Goal: Task Accomplishment & Management: Manage account settings

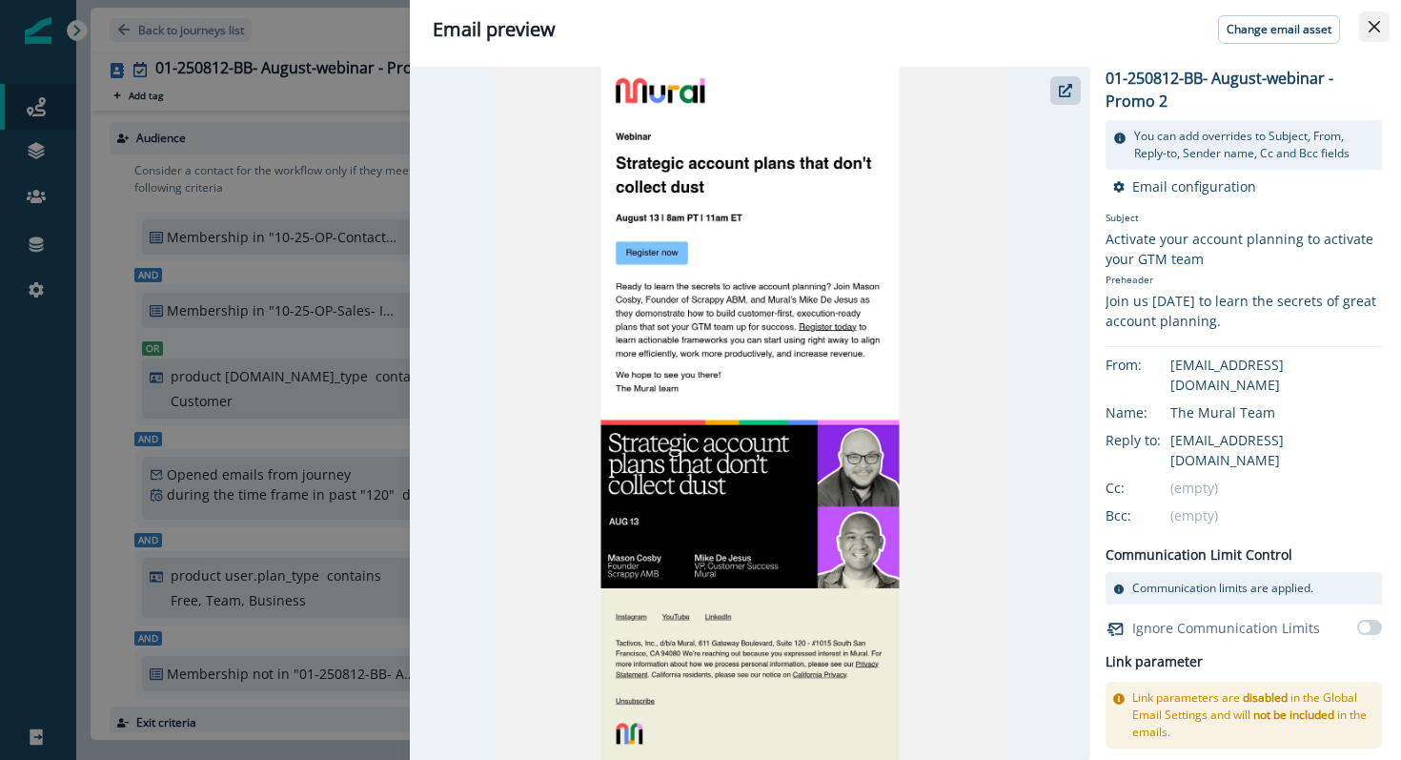
click at [1384, 33] on button "Close" at bounding box center [1374, 26] width 31 height 31
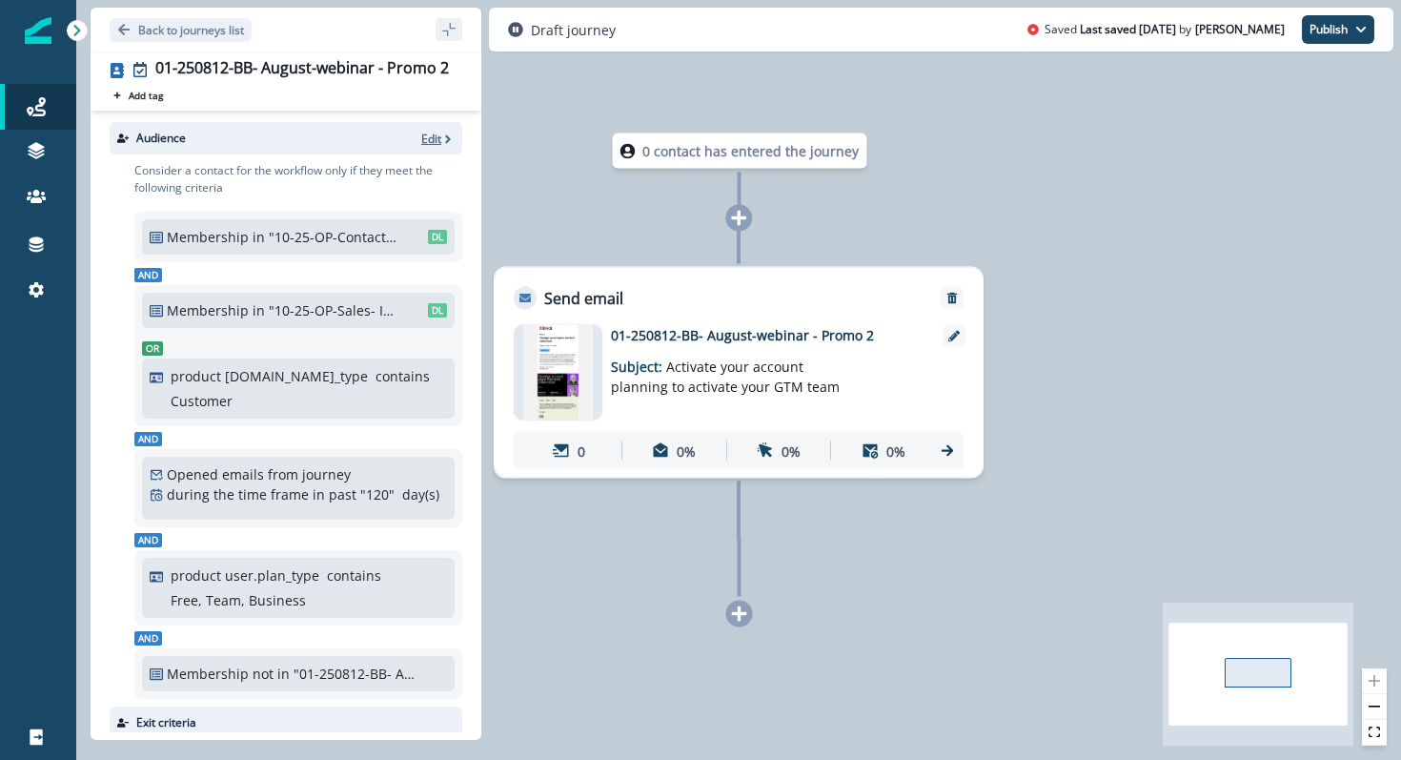
click at [430, 135] on p "Edit" at bounding box center [431, 139] width 20 height 16
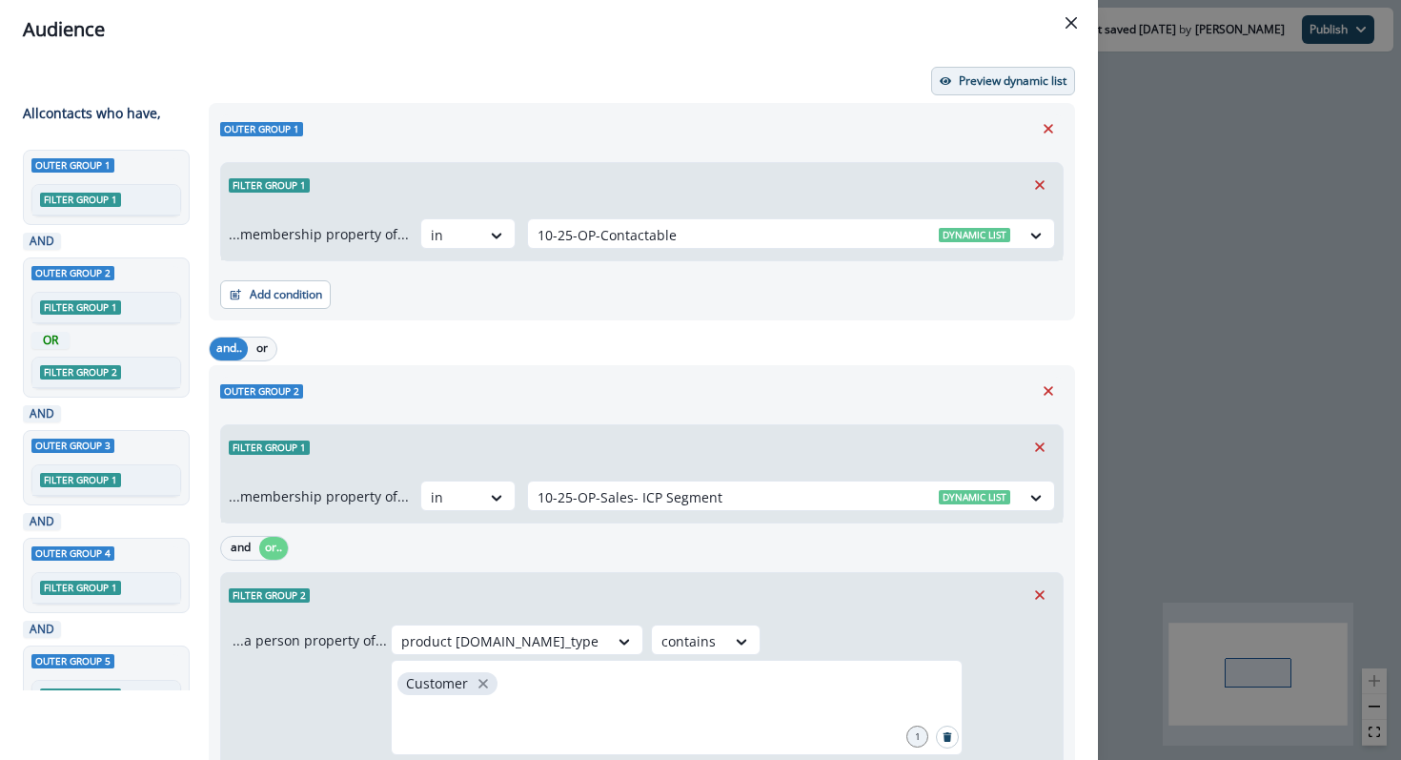
click at [1032, 80] on p "Preview dynamic list" at bounding box center [1013, 80] width 108 height 13
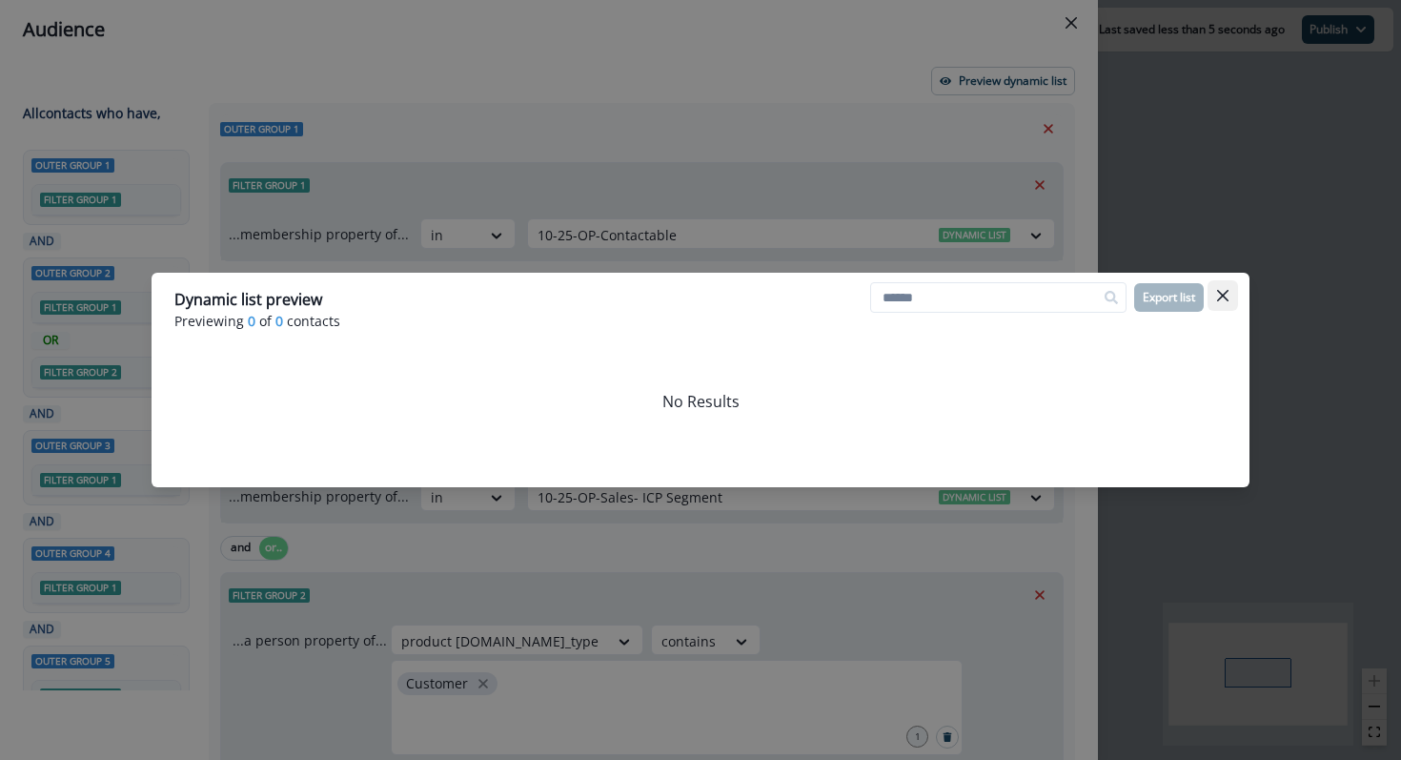
click at [1224, 295] on icon "Close" at bounding box center [1222, 295] width 11 height 11
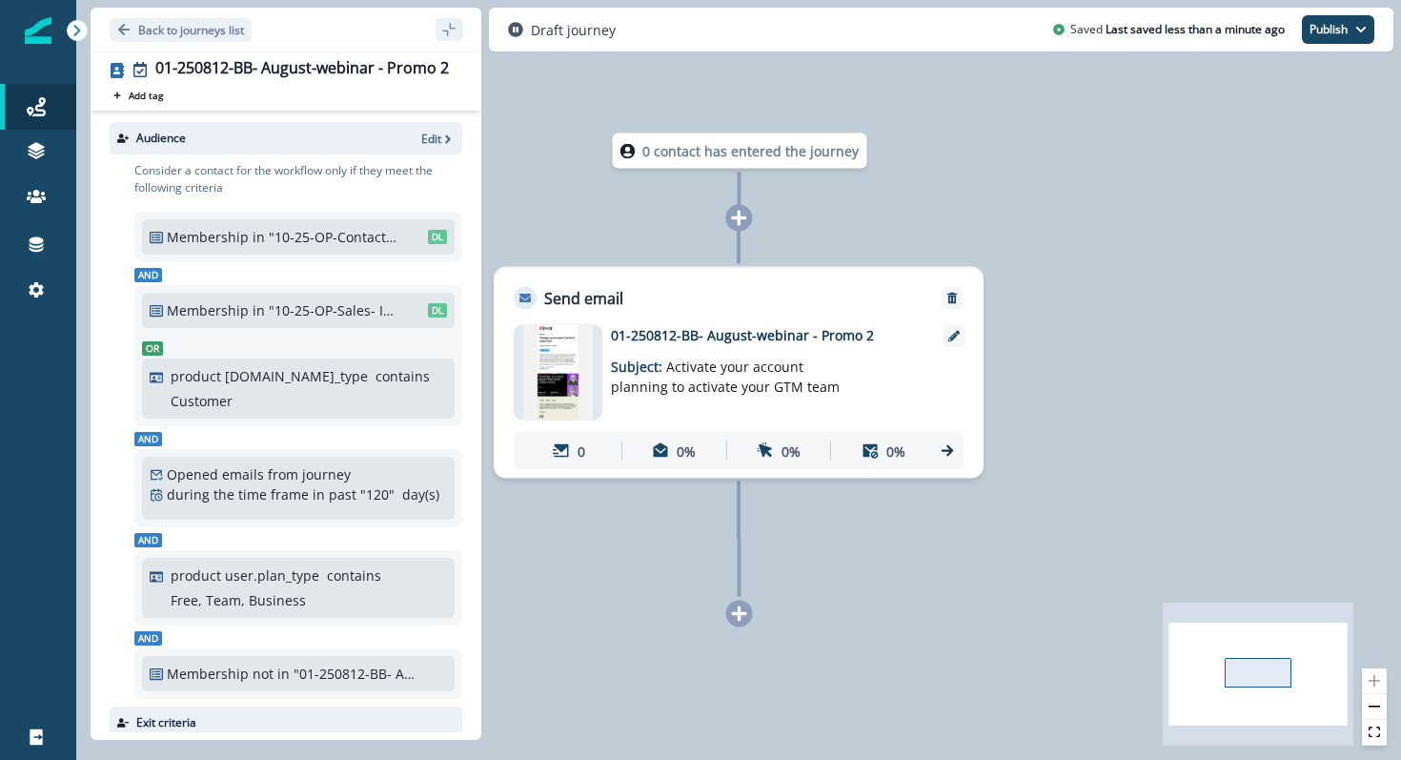
click at [430, 121] on div "Audience Edit Consider a contact for the workflow only if they meet the followi…" at bounding box center [286, 422] width 391 height 622
click at [430, 133] on p "Edit" at bounding box center [431, 139] width 20 height 16
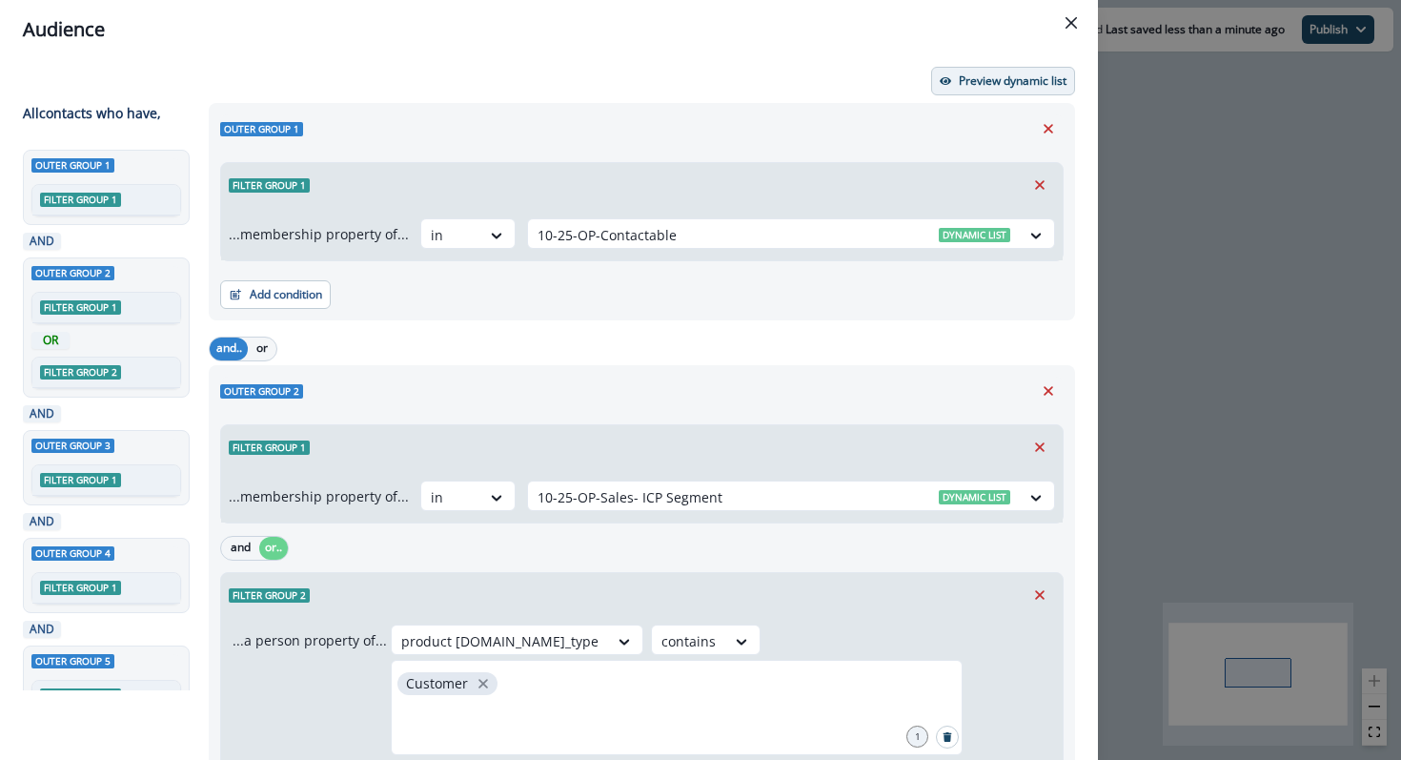
click at [990, 83] on p "Preview dynamic list" at bounding box center [1013, 80] width 108 height 13
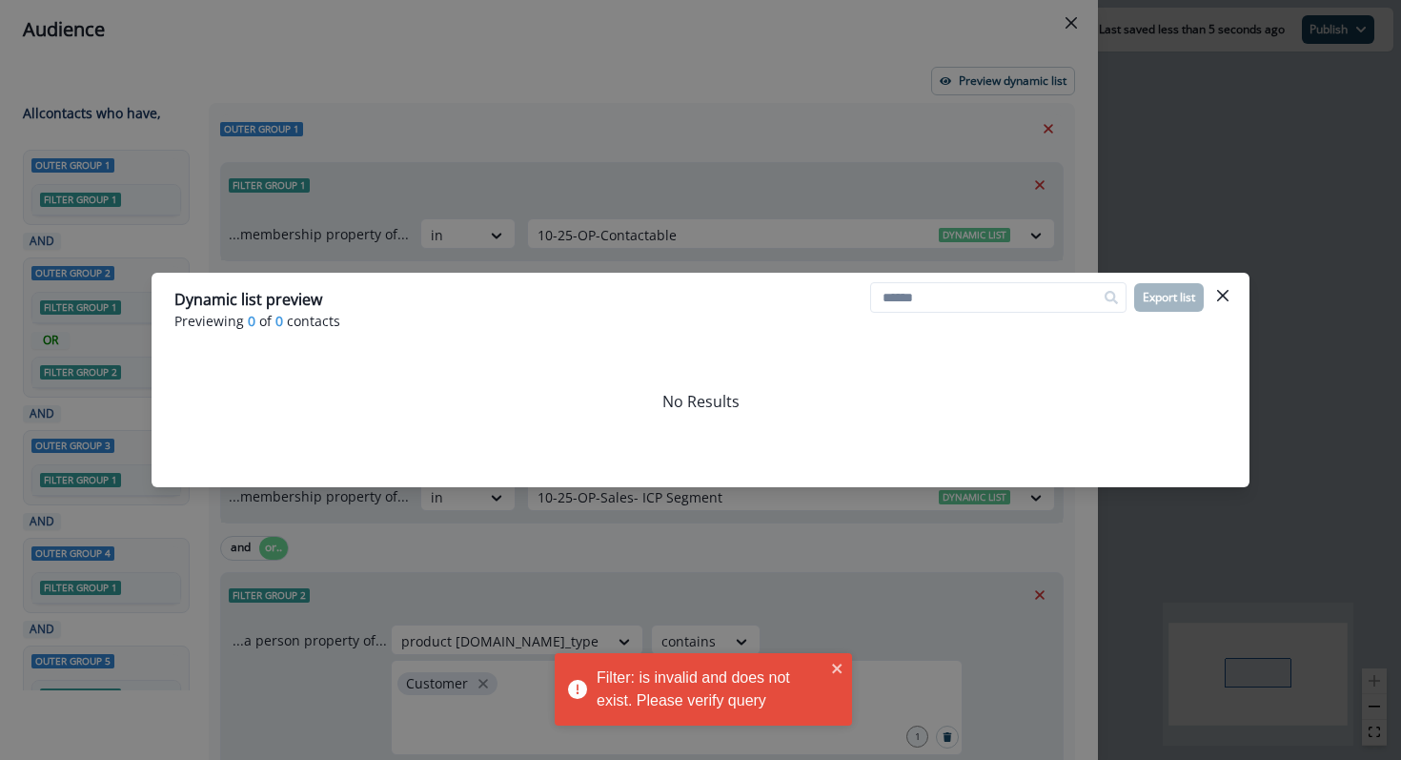
drag, startPoint x: 772, startPoint y: 697, endPoint x: 779, endPoint y: 711, distance: 15.8
click at [779, 711] on div "Filter: is invalid and does not exist. Please verify query" at bounding box center [711, 689] width 229 height 46
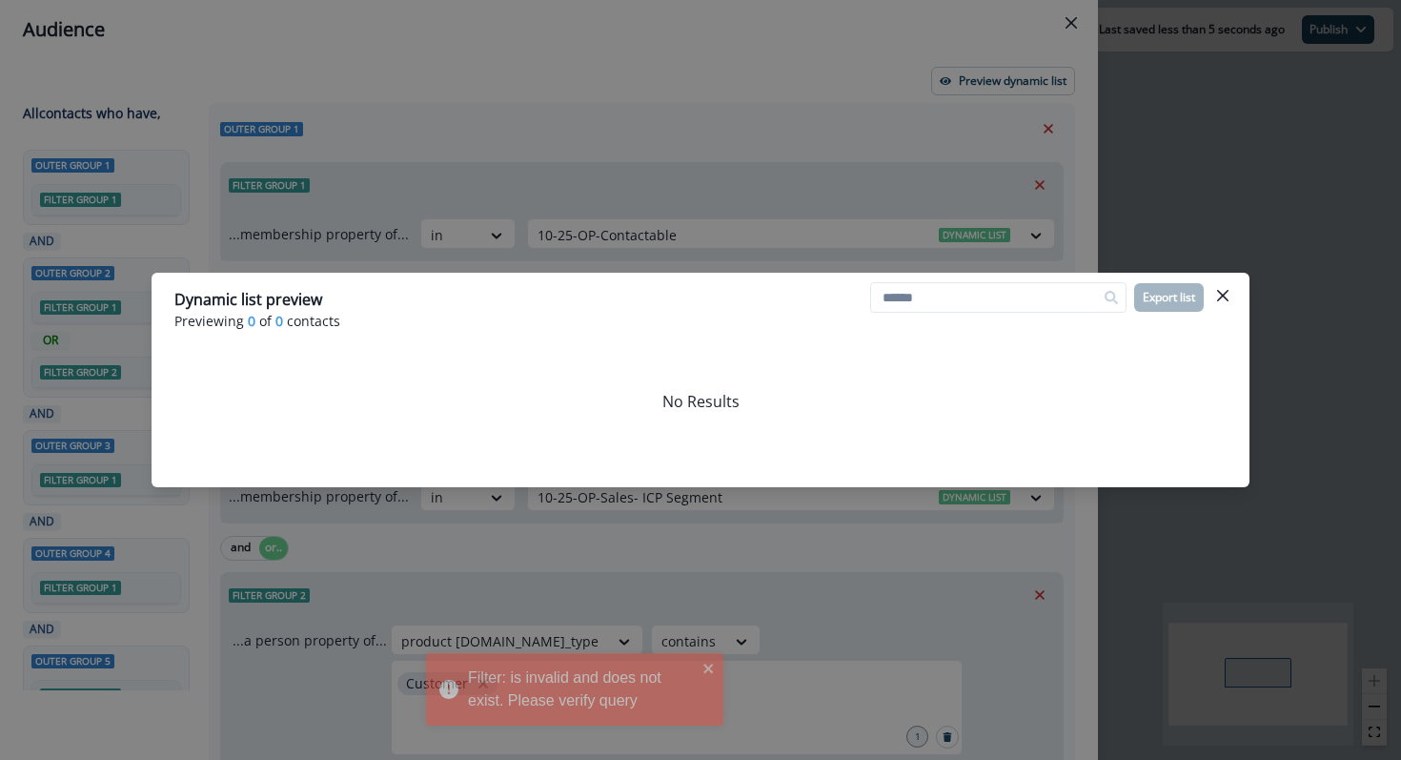
drag, startPoint x: 779, startPoint y: 710, endPoint x: 723, endPoint y: 708, distance: 55.3
click at [697, 708] on div "Filter: is invalid and does not exist. Please verify query" at bounding box center [582, 689] width 229 height 46
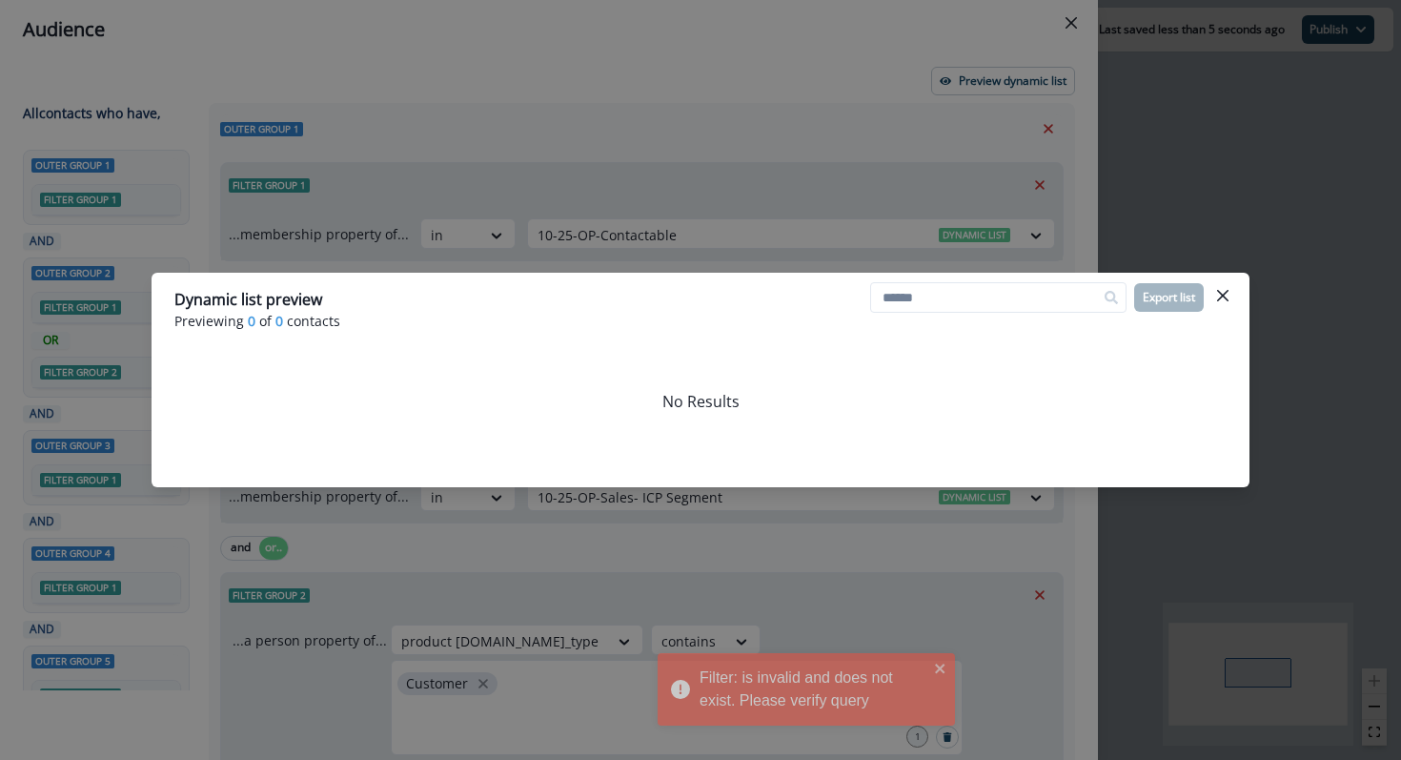
drag, startPoint x: 592, startPoint y: 675, endPoint x: 686, endPoint y: 686, distance: 95.1
click at [687, 687] on div "Filter: is invalid and does not exist. Please verify query" at bounding box center [799, 689] width 269 height 57
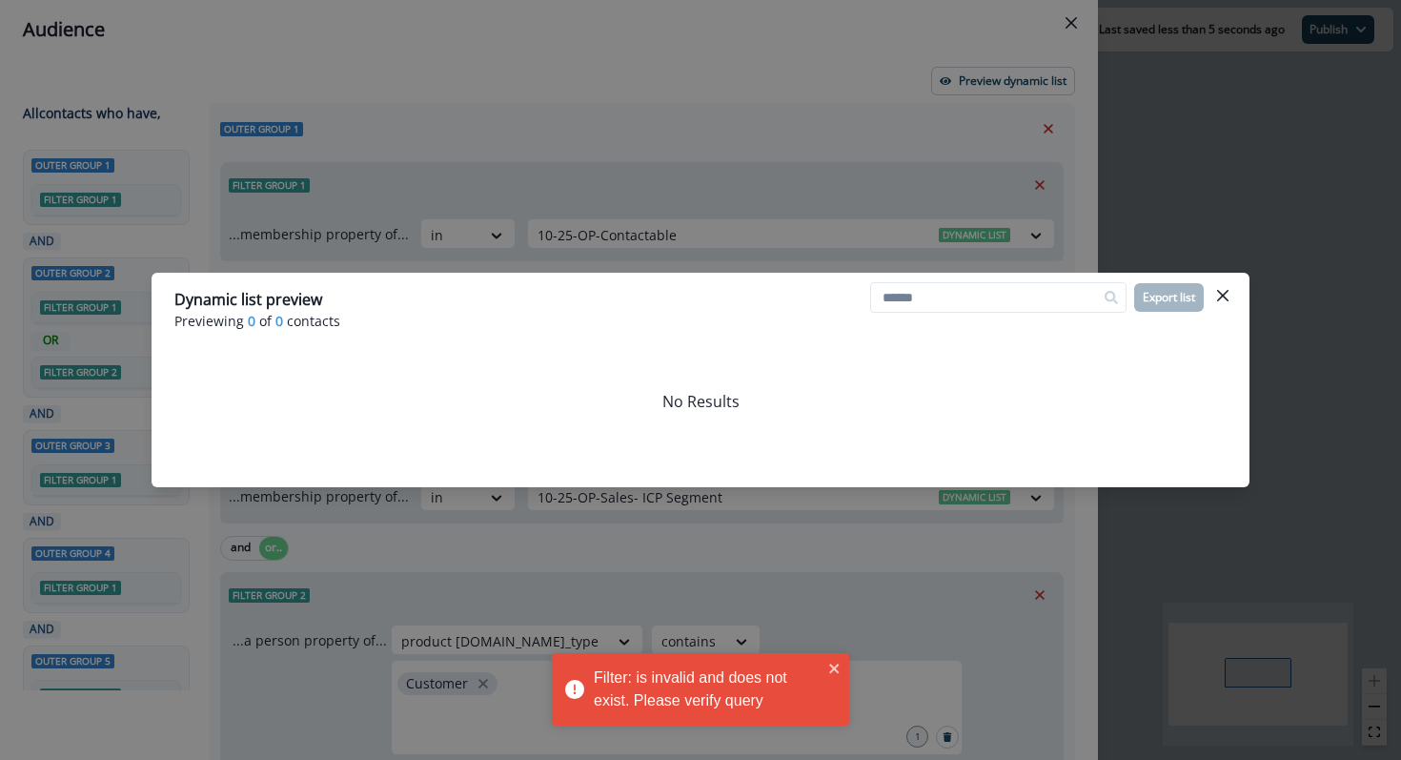
click at [673, 675] on div "Filter: is invalid and does not exist. Please verify query" at bounding box center [708, 689] width 229 height 46
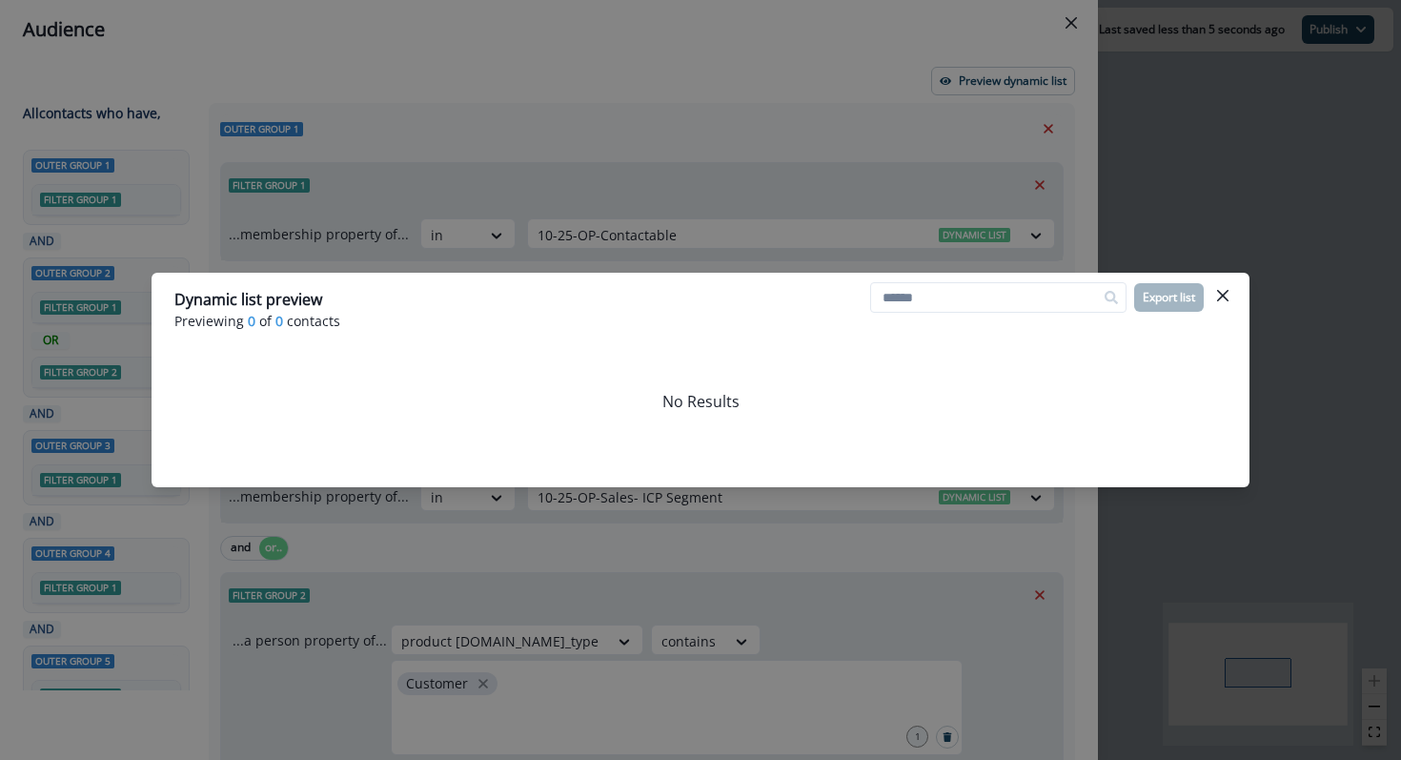
click at [673, 675] on div "Filter: is invalid and does not exist. Please verify query" at bounding box center [700, 696] width 305 height 95
click at [1228, 294] on icon "Close" at bounding box center [1222, 295] width 11 height 11
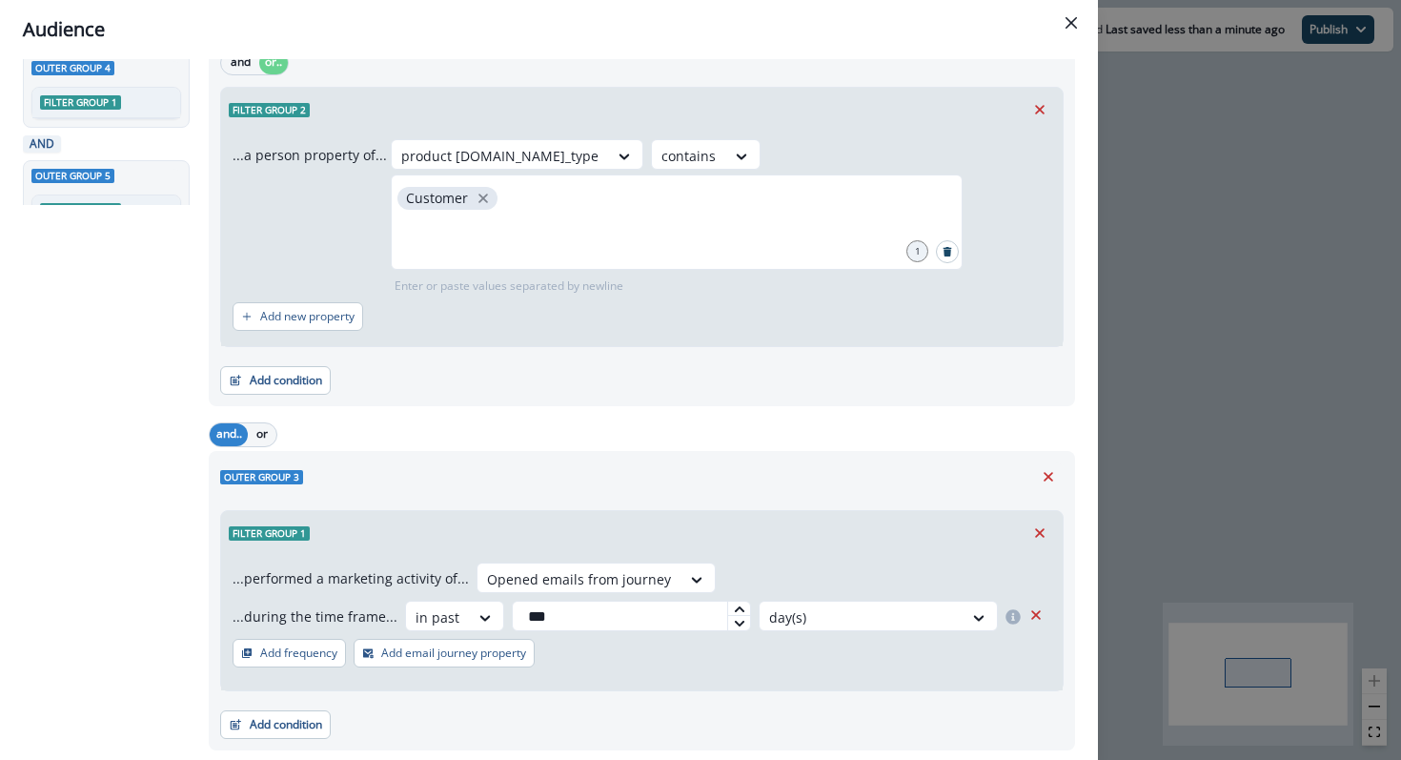
scroll to position [435, 0]
